Goal: Information Seeking & Learning: Learn about a topic

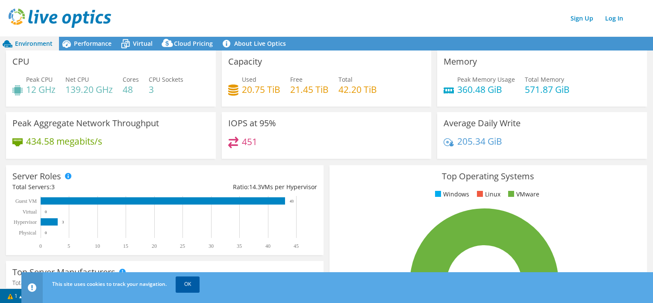
click at [189, 282] on link "OK" at bounding box center [188, 283] width 24 height 15
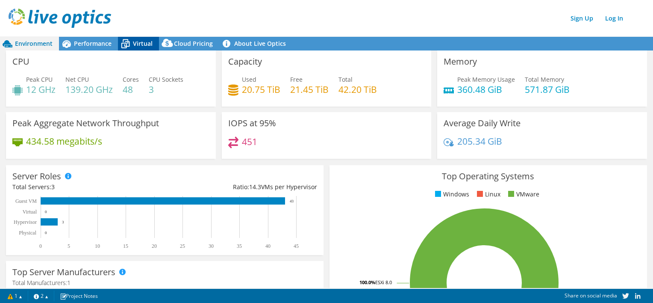
click at [133, 42] on span "Virtual" at bounding box center [143, 43] width 20 height 8
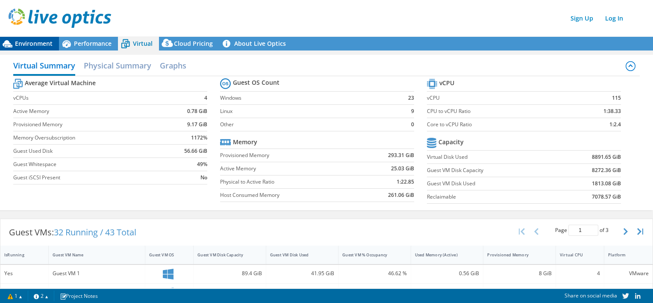
click at [36, 44] on span "Environment" at bounding box center [34, 43] width 38 height 8
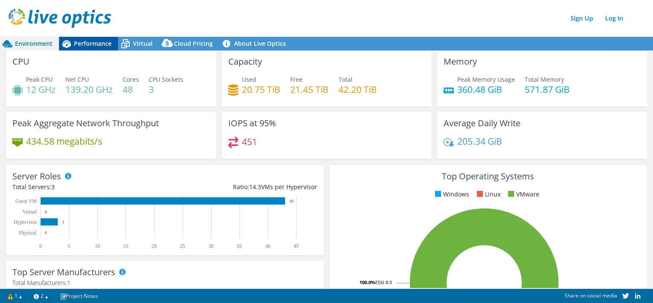
click at [116, 41] on div "Performance" at bounding box center [88, 44] width 59 height 14
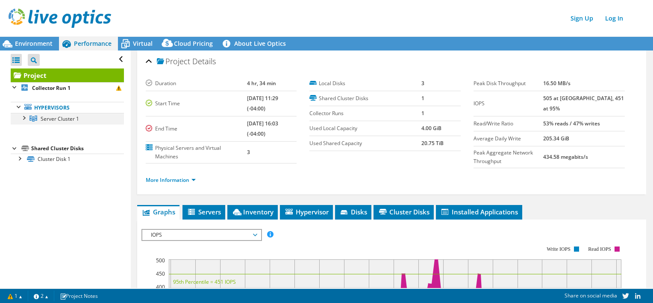
click at [21, 116] on div at bounding box center [23, 117] width 9 height 9
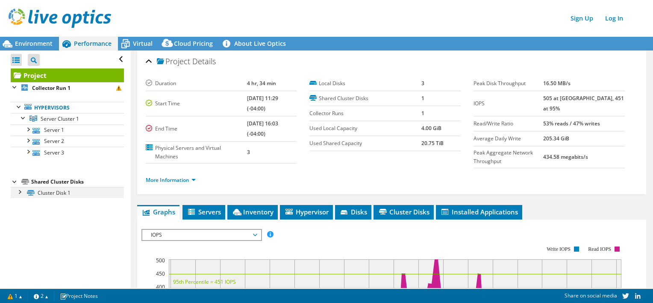
click at [21, 190] on div at bounding box center [19, 191] width 9 height 9
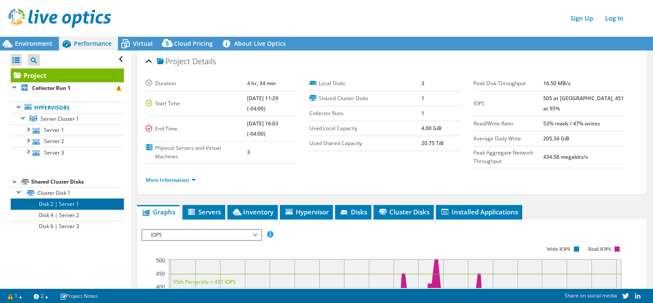
click at [63, 201] on link "Disk 2 | Server 1" at bounding box center [67, 203] width 113 height 11
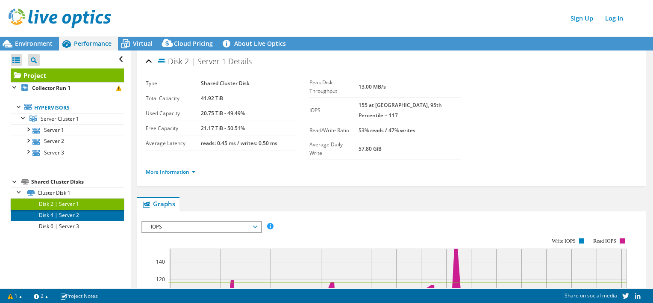
click at [69, 213] on link "Disk 4 | Server 2" at bounding box center [67, 214] width 113 height 11
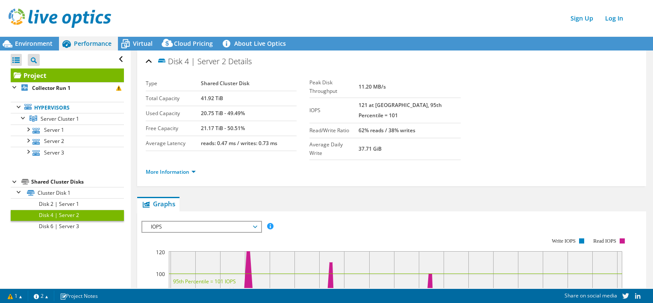
click at [70, 212] on link "Disk 4 | Server 2" at bounding box center [67, 214] width 113 height 11
click at [69, 223] on link "Disk 6 | Server 3" at bounding box center [67, 226] width 113 height 11
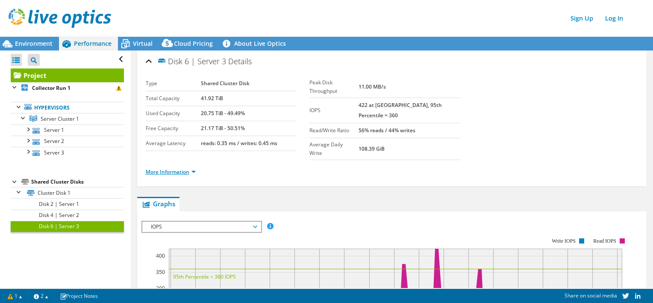
click at [192, 168] on link "More Information" at bounding box center [171, 171] width 50 height 7
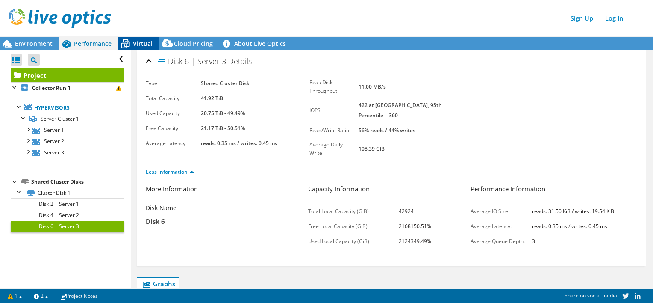
click at [140, 41] on span "Virtual" at bounding box center [143, 43] width 20 height 8
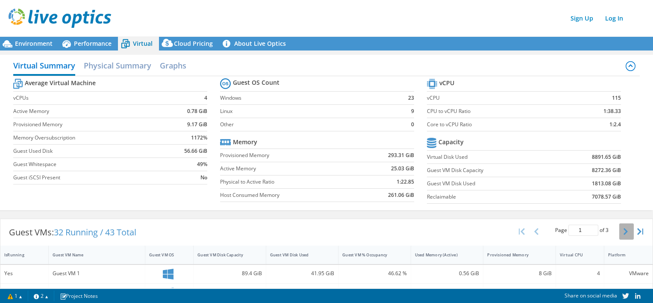
click at [624, 230] on icon "button" at bounding box center [626, 231] width 4 height 7
type input "3"
click at [356, 22] on div "Sign Up Log In" at bounding box center [335, 18] width 653 height 19
